Goal: Information Seeking & Learning: Learn about a topic

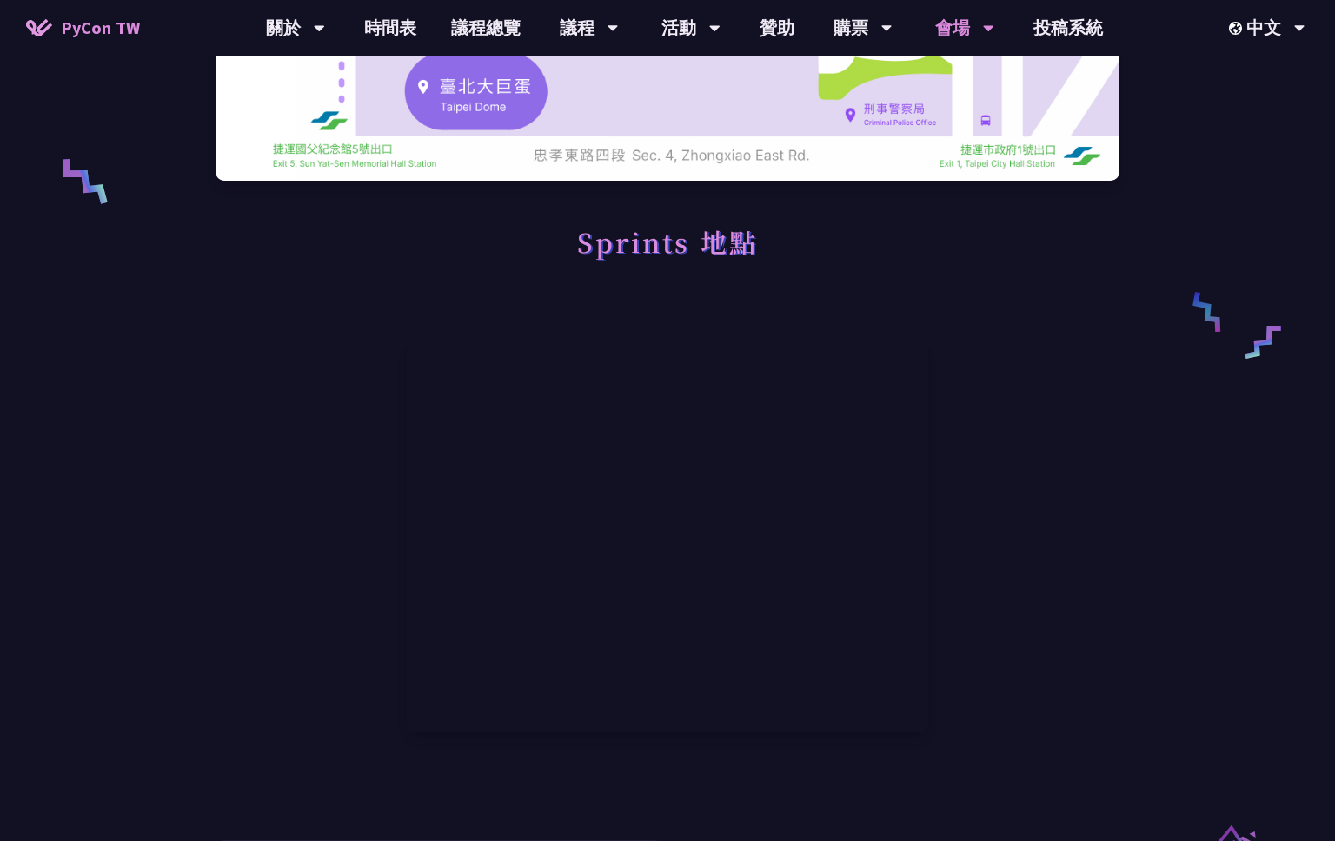
scroll to position [388, 0]
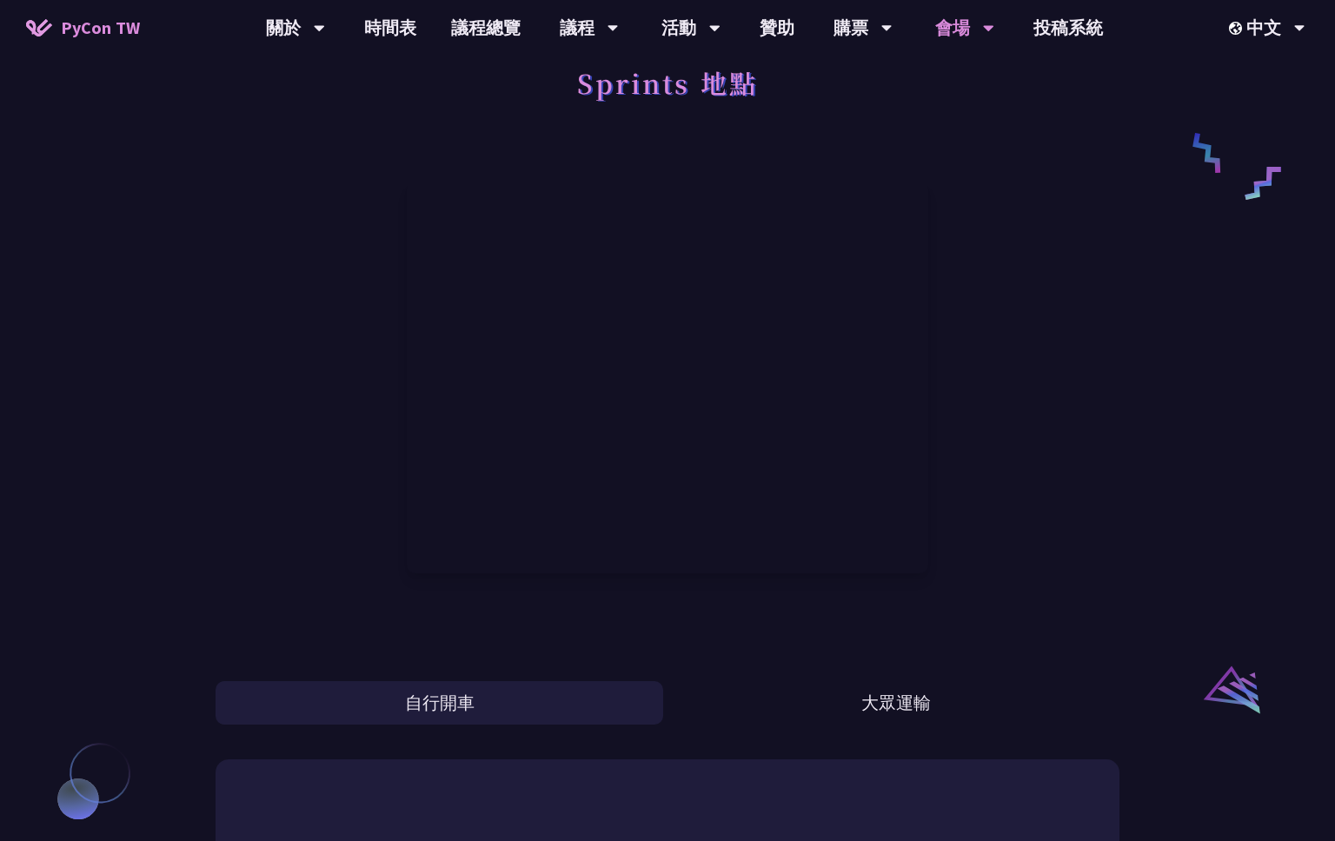
scroll to position [0, 0]
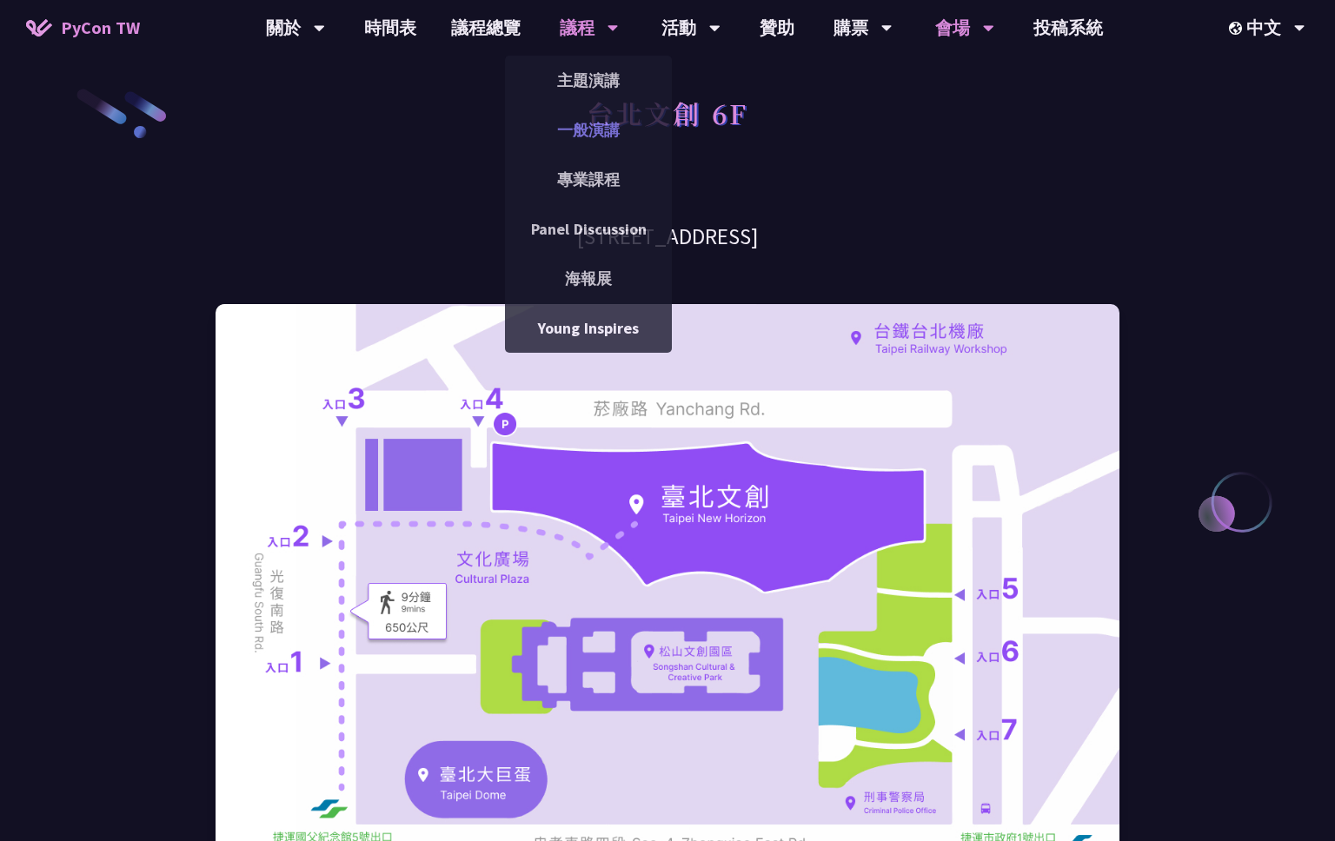
click at [581, 130] on link "一般演講" at bounding box center [588, 130] width 167 height 41
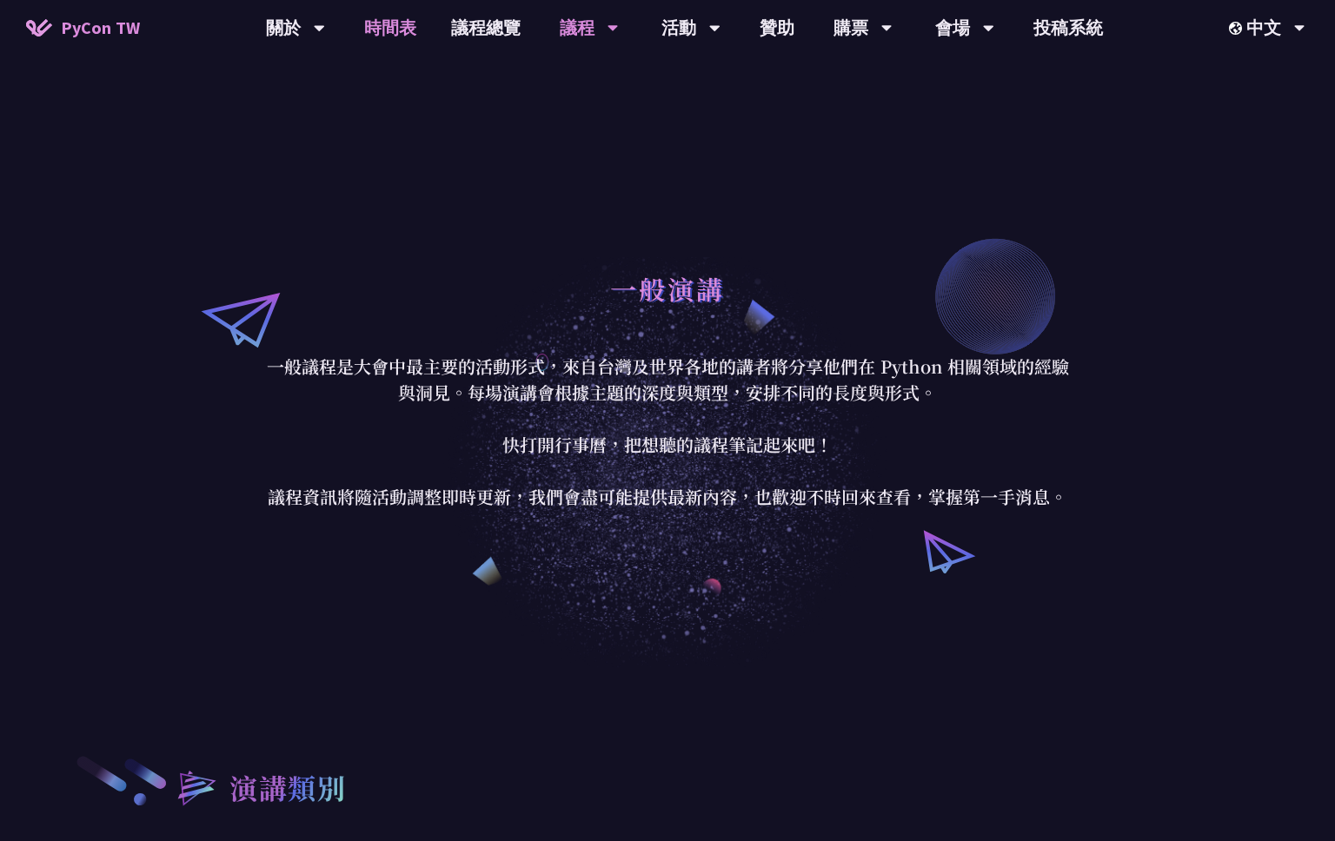
click at [382, 27] on link "時間表" at bounding box center [390, 28] width 87 height 56
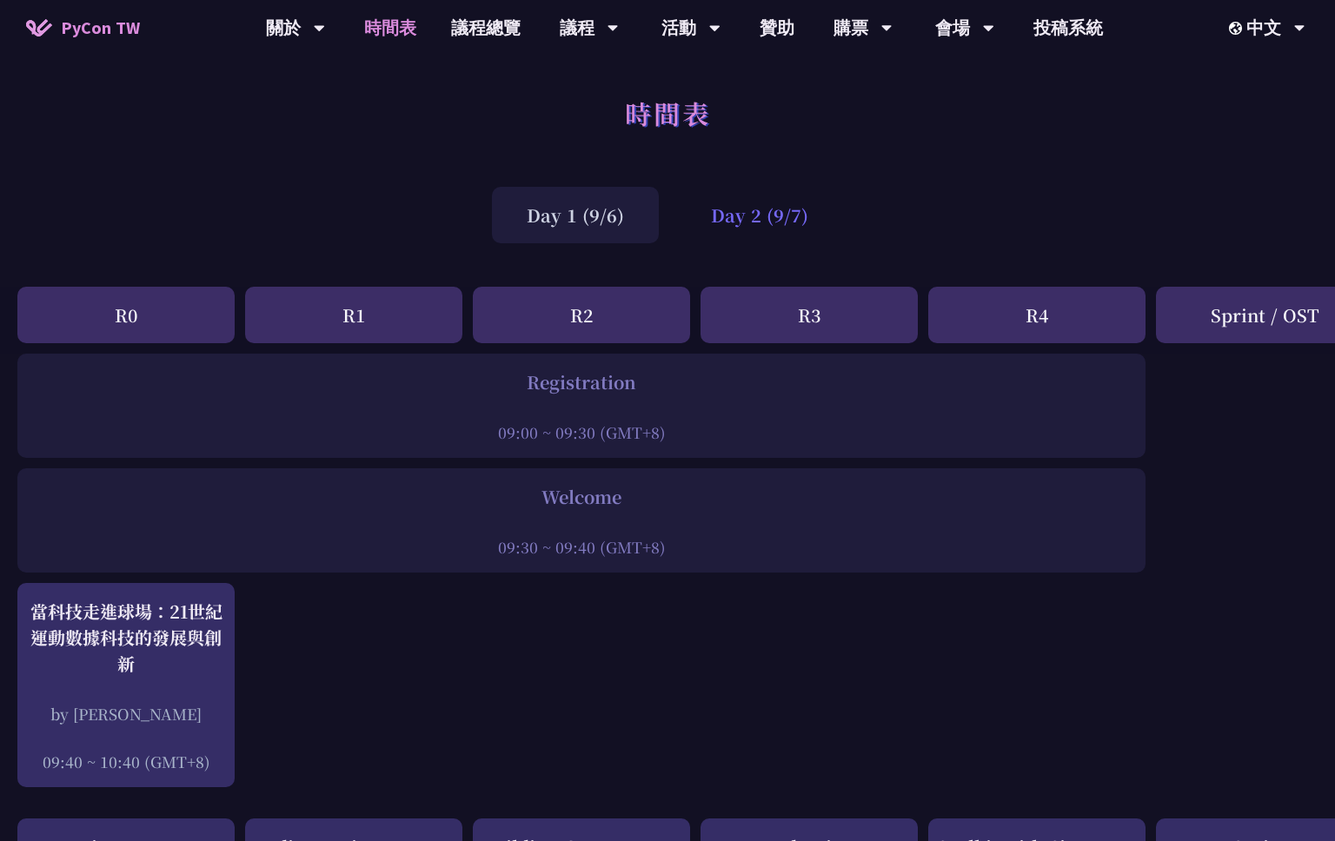
click at [764, 211] on div "Day 2 (9/7)" at bounding box center [759, 215] width 167 height 56
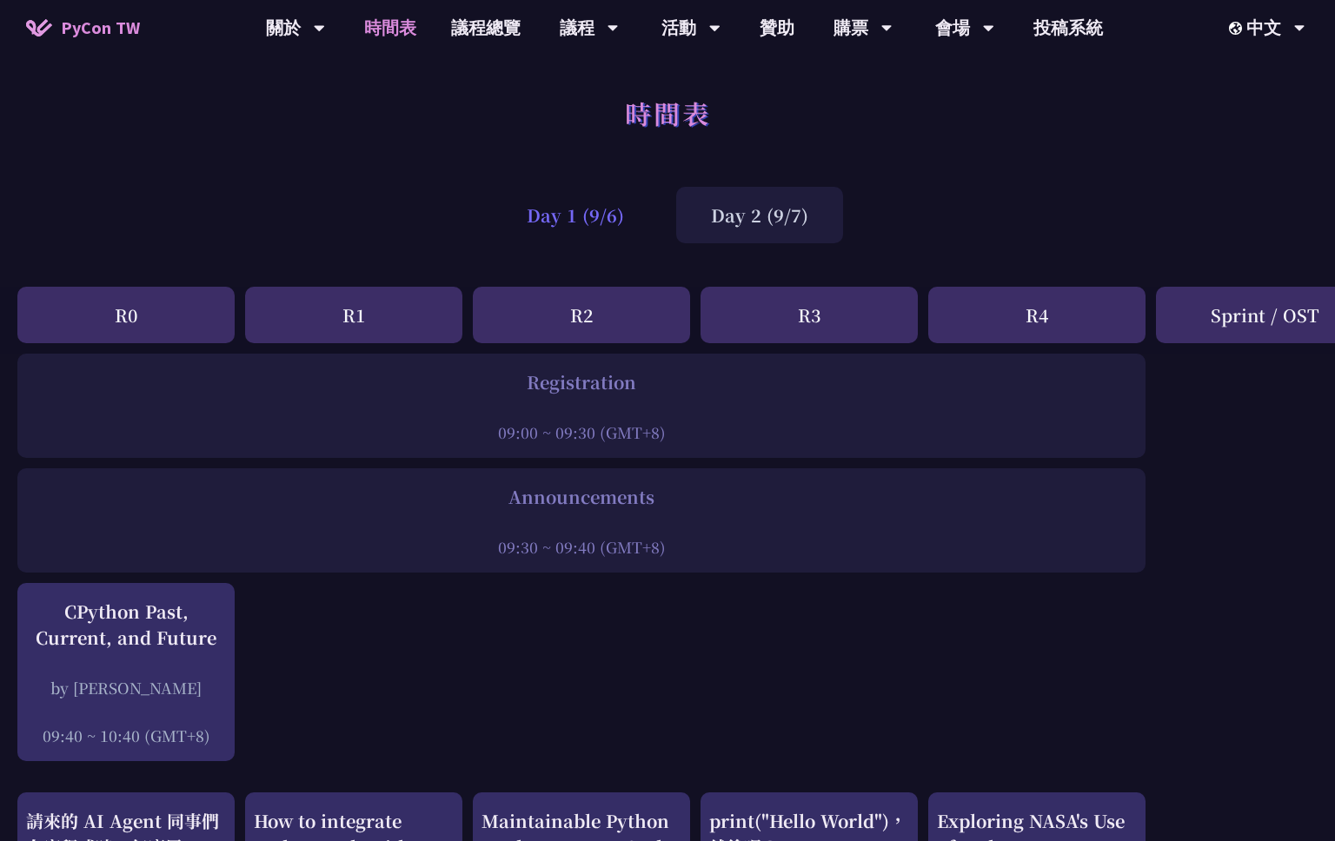
click at [570, 211] on div "Day 1 (9/6)" at bounding box center [575, 215] width 167 height 56
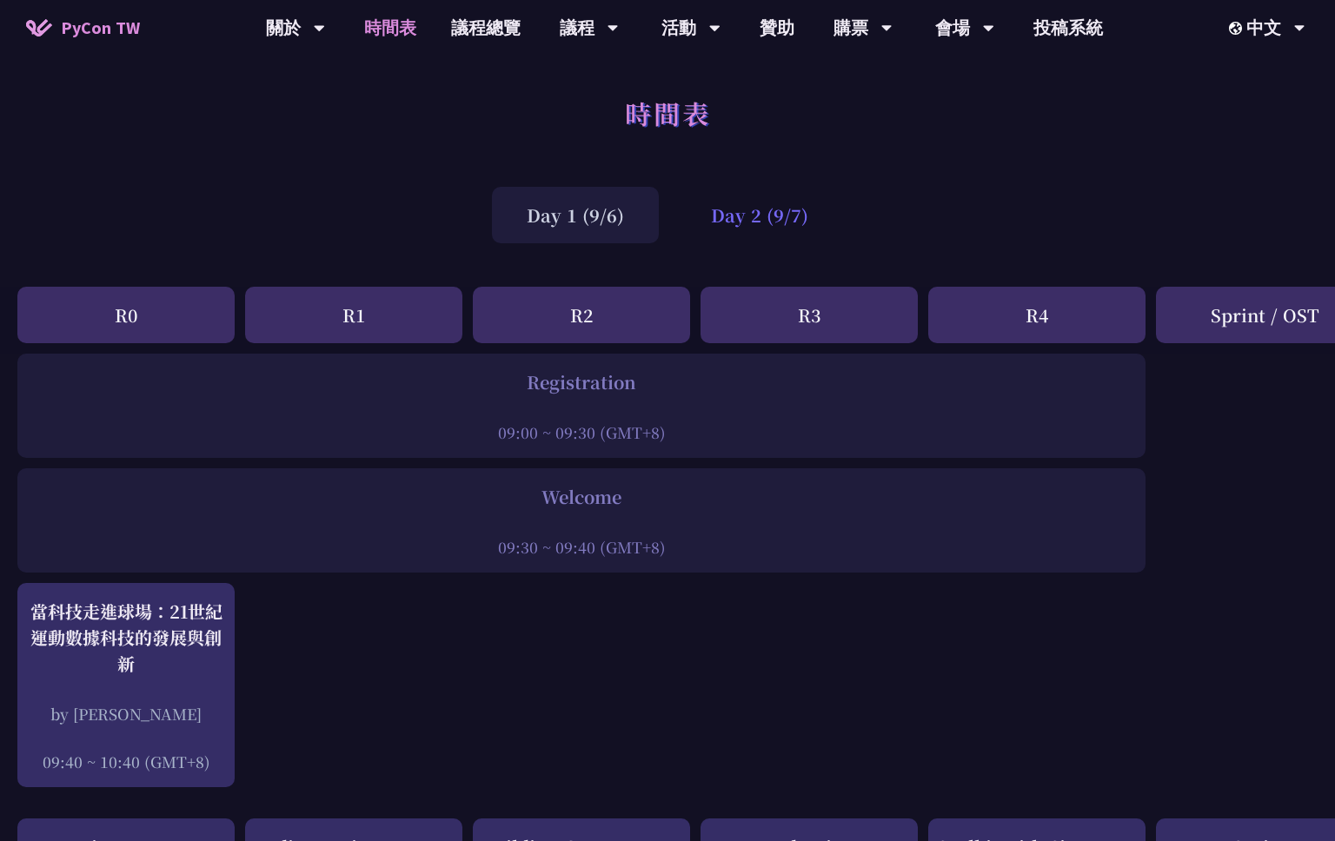
click at [790, 212] on div "Day 2 (9/7)" at bounding box center [759, 215] width 167 height 56
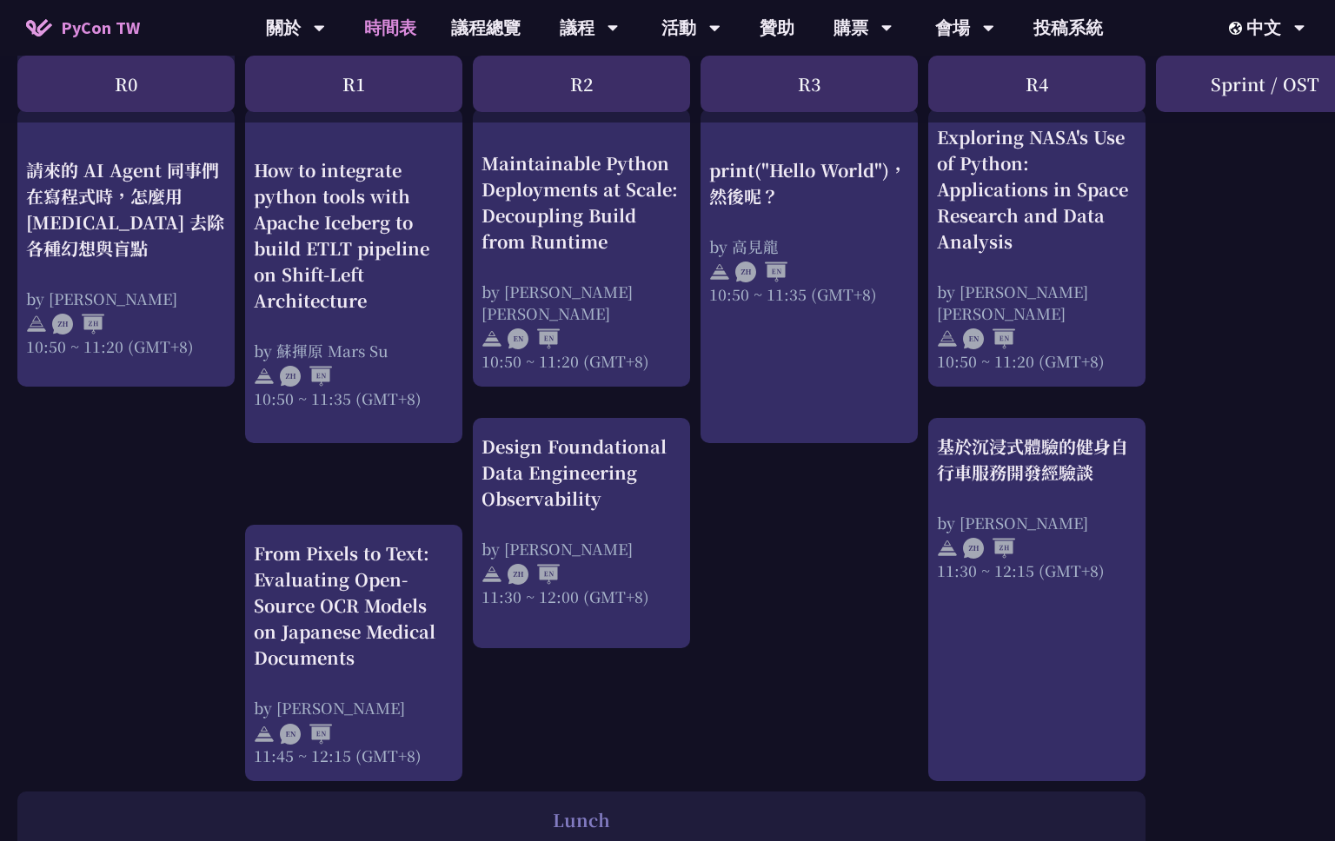
scroll to position [749, 0]
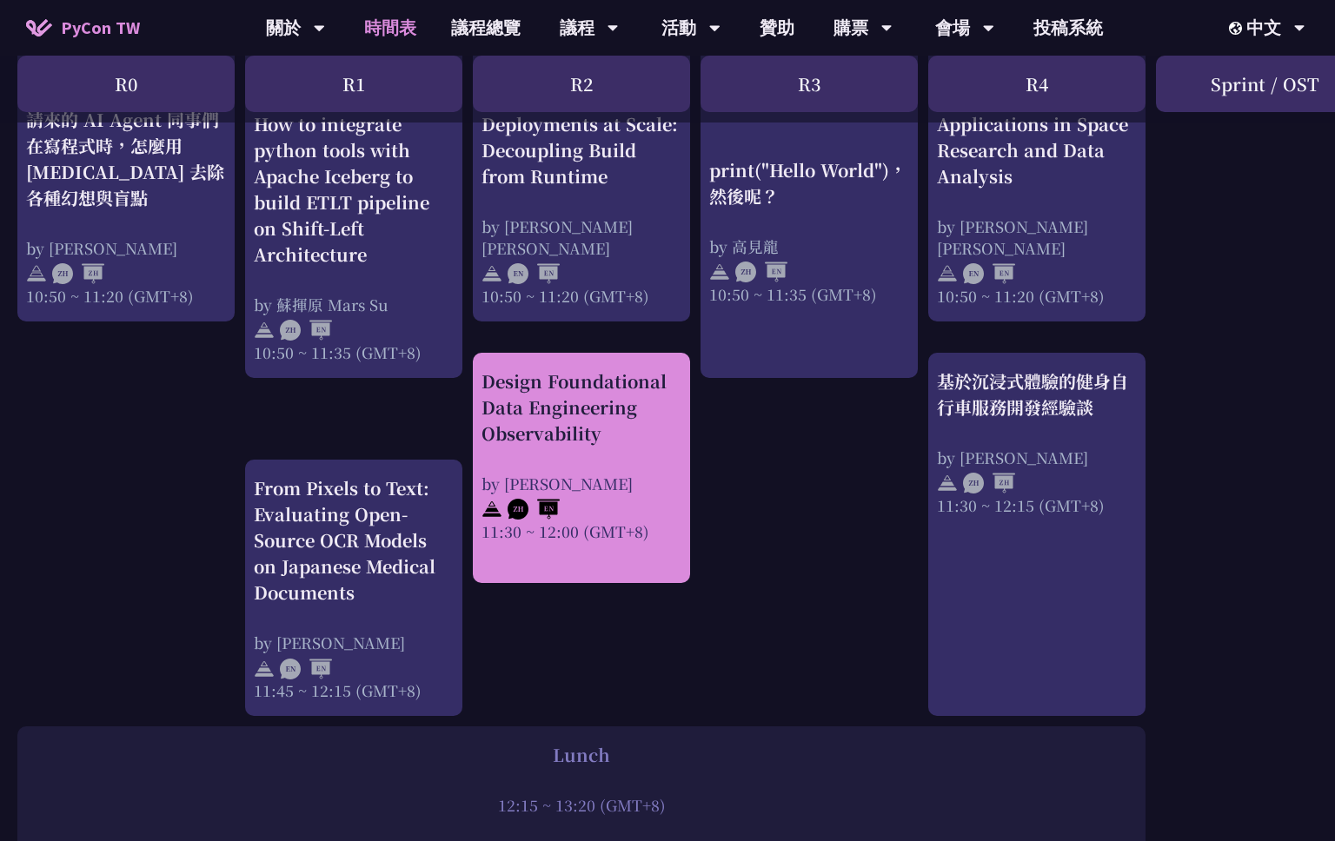
click at [633, 450] on div "Design Foundational Data Engineering Observability by [PERSON_NAME] 11:30 ~ 12:…" at bounding box center [581, 455] width 200 height 174
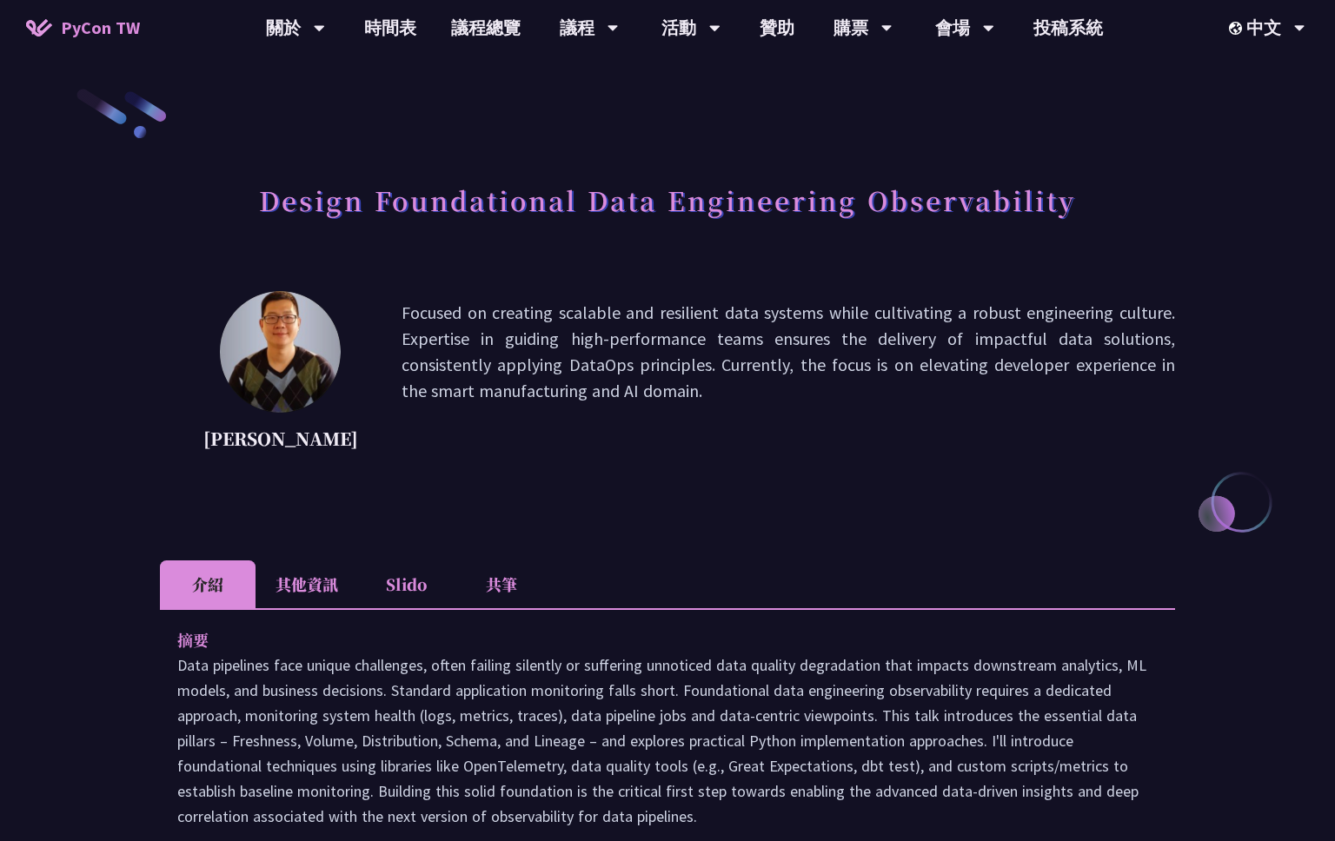
scroll to position [613, 0]
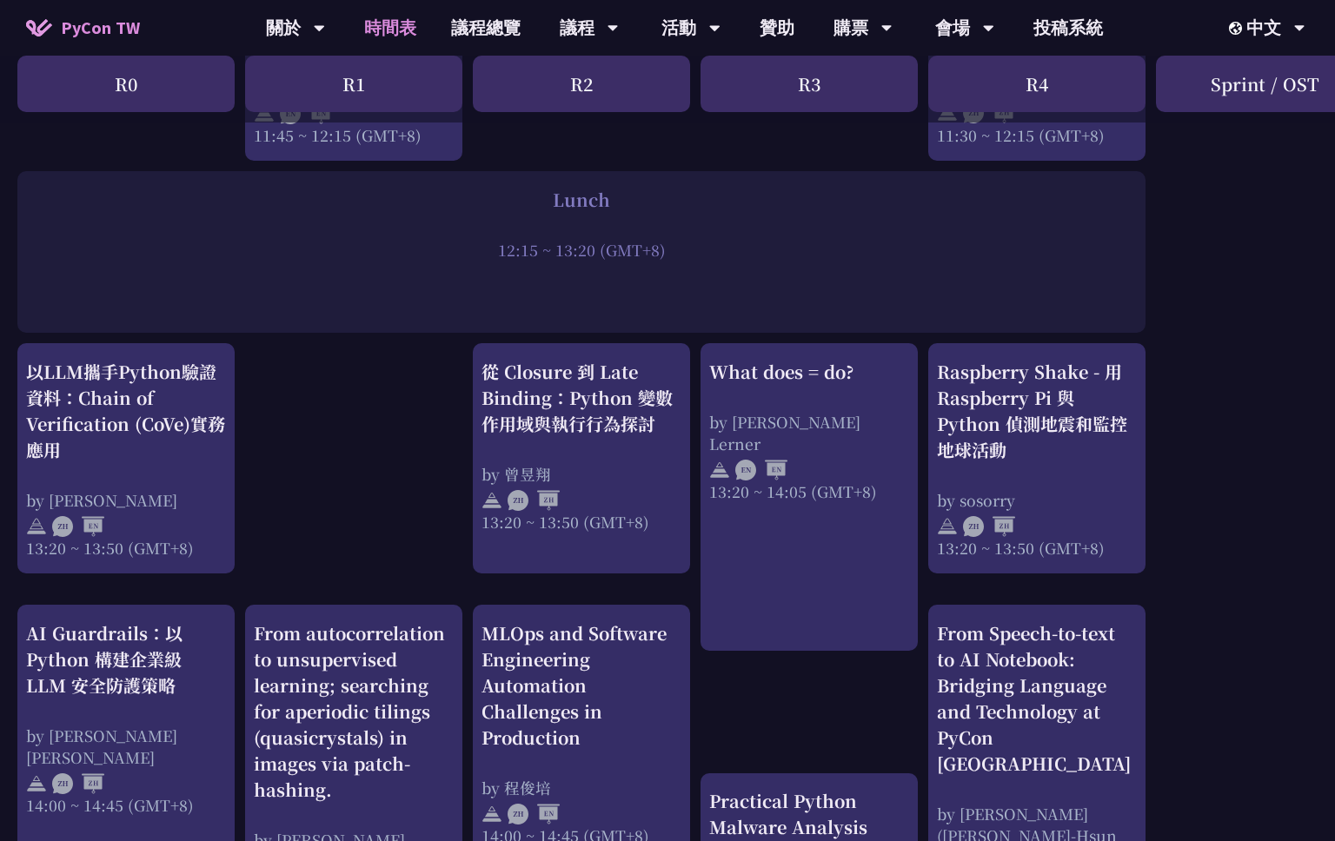
scroll to position [1176, 0]
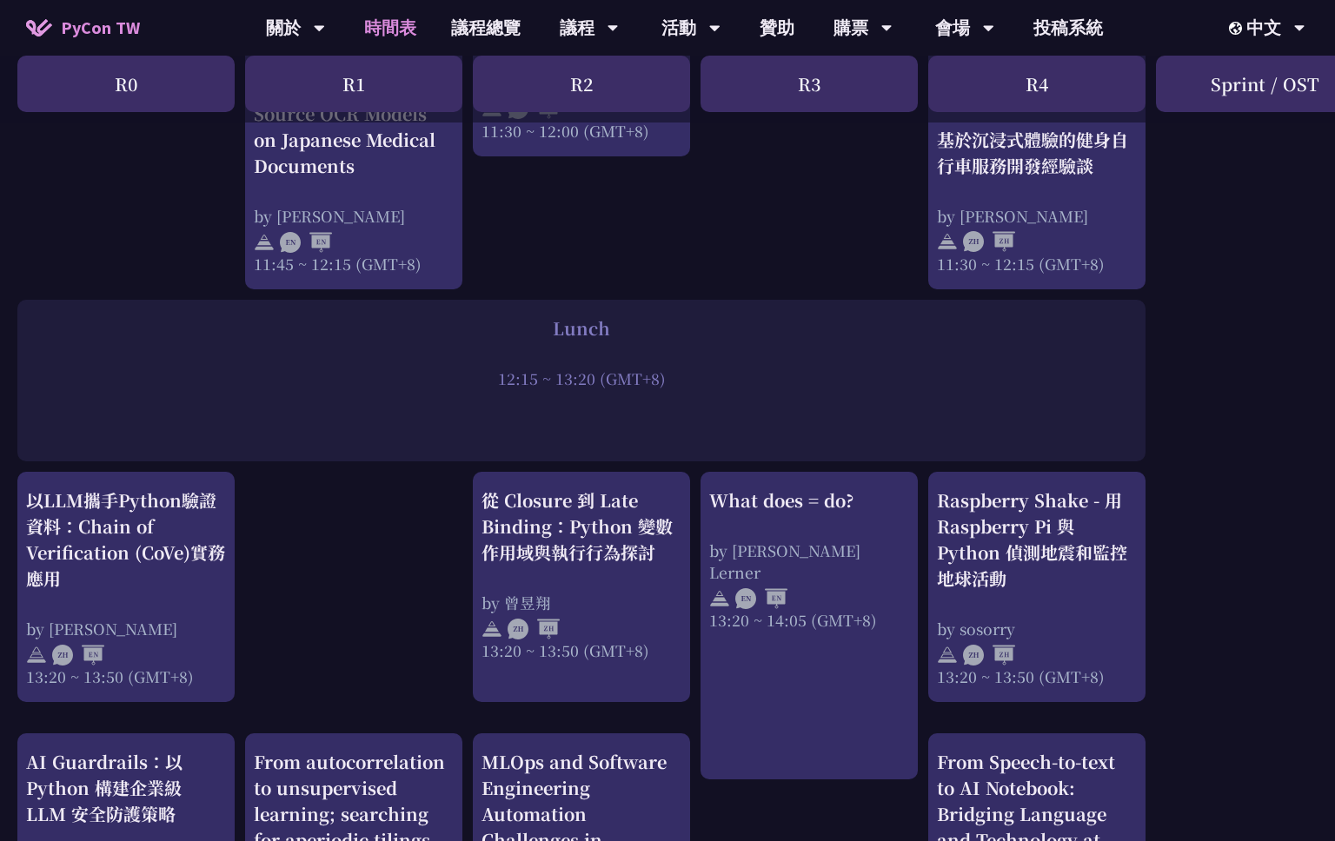
click at [1192, 328] on div "print("Hello World")，然後呢？ by [PERSON_NAME] 10:50 ~ 11:35 (GMT+8) What does = do…" at bounding box center [923, 529] width 1846 height 2702
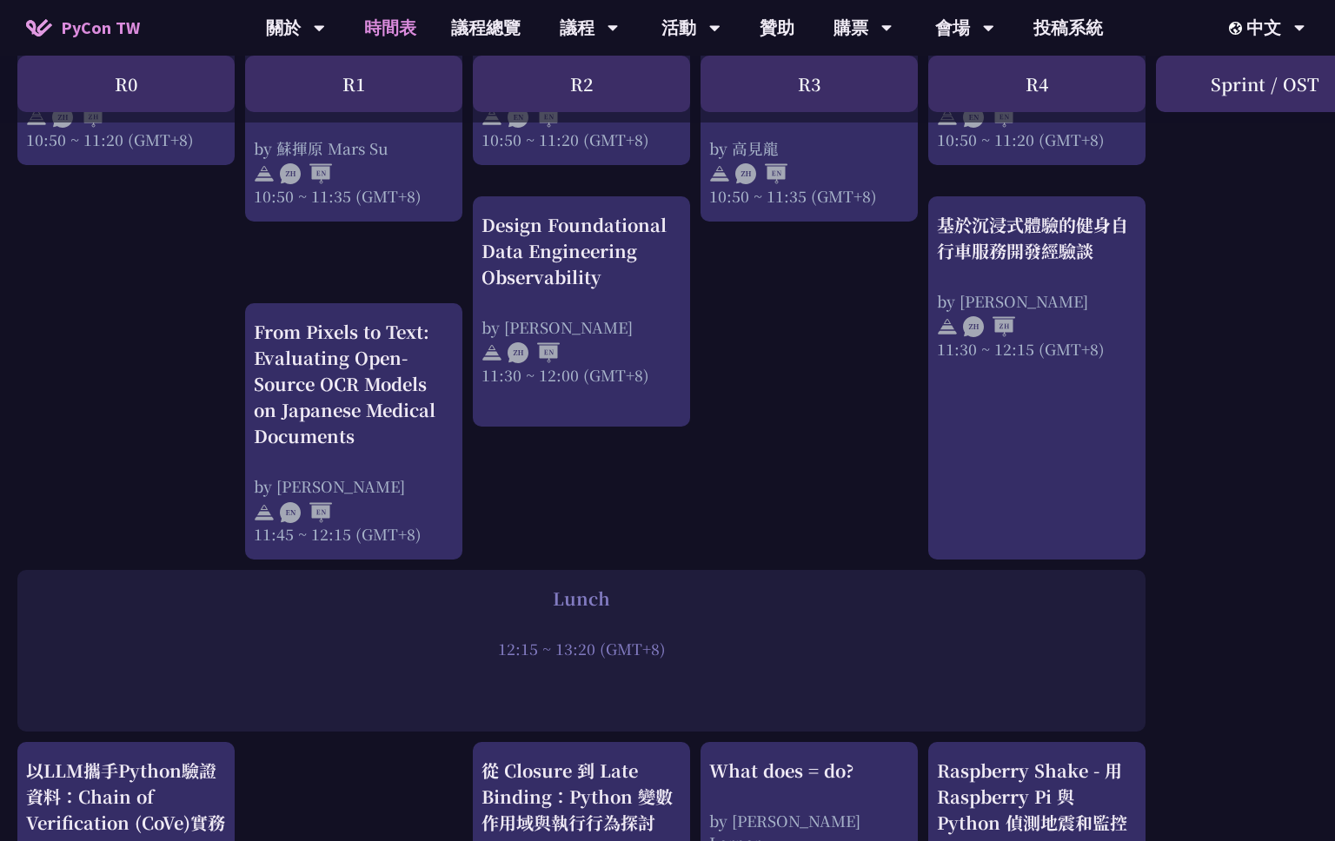
scroll to position [0, 0]
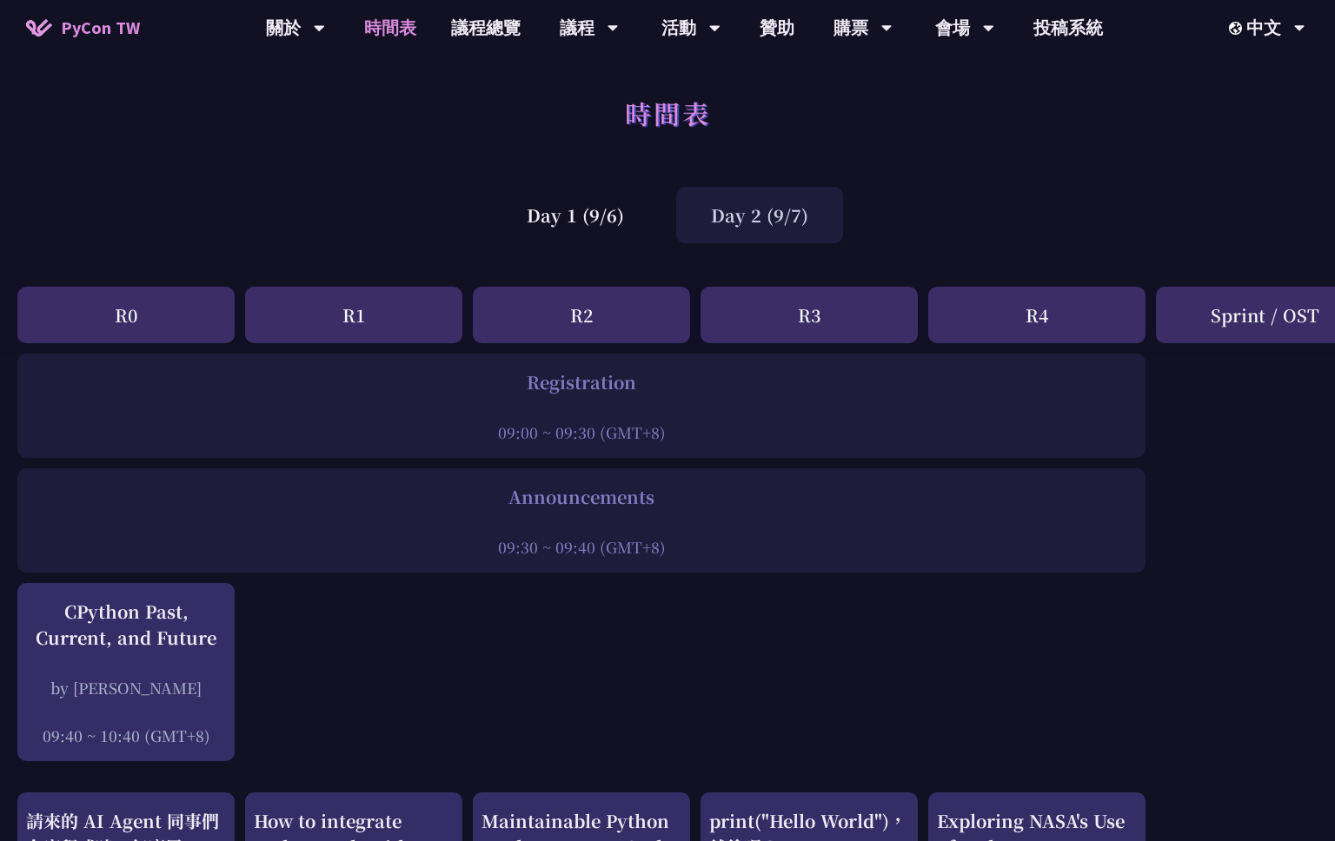
click at [893, 146] on div "時間表" at bounding box center [667, 132] width 1335 height 91
